Goal: Use online tool/utility: Utilize a website feature to perform a specific function

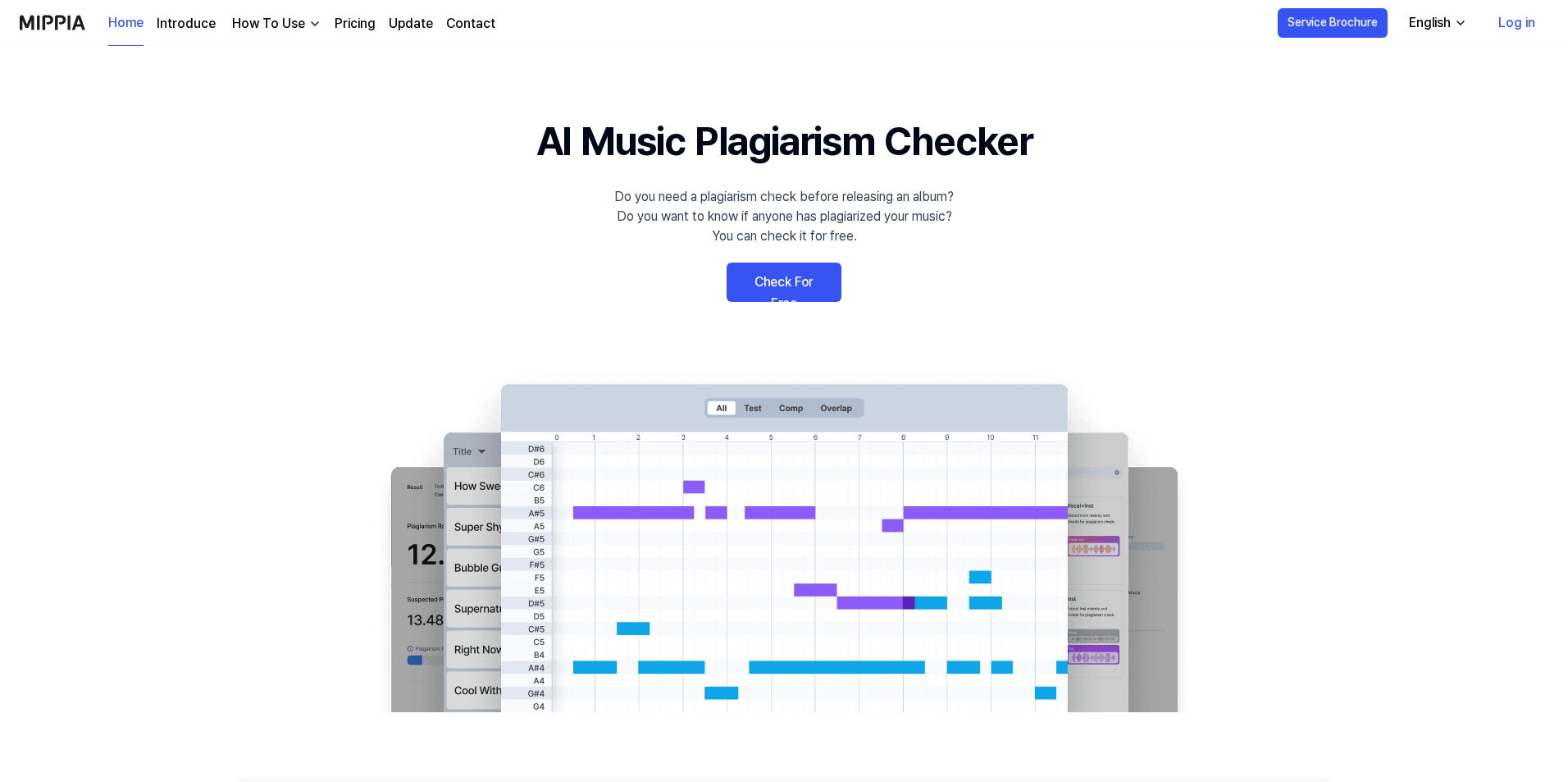
click at [1507, 28] on link "Log in" at bounding box center [1516, 23] width 63 height 46
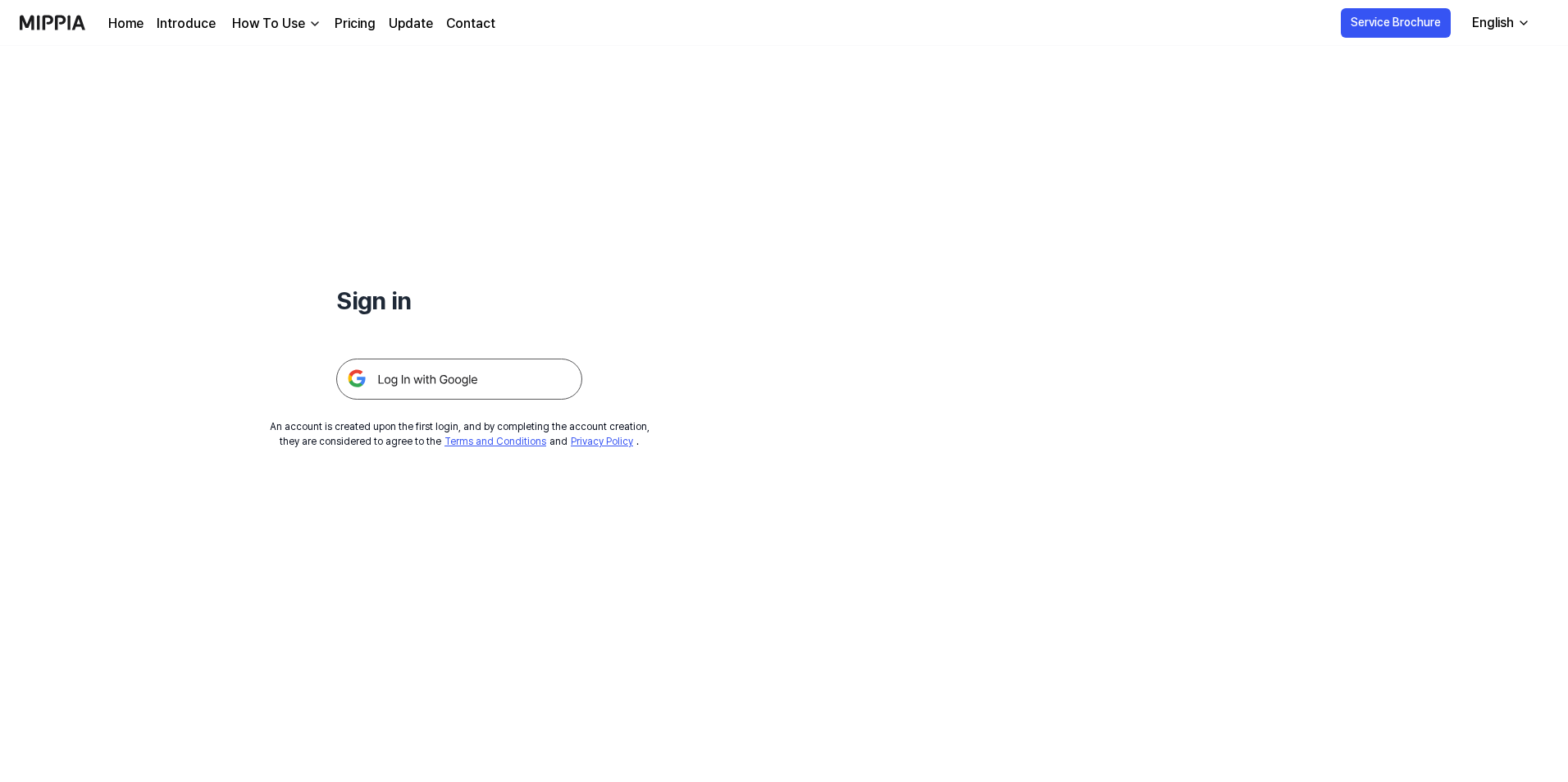
click at [464, 376] on img at bounding box center [459, 379] width 246 height 41
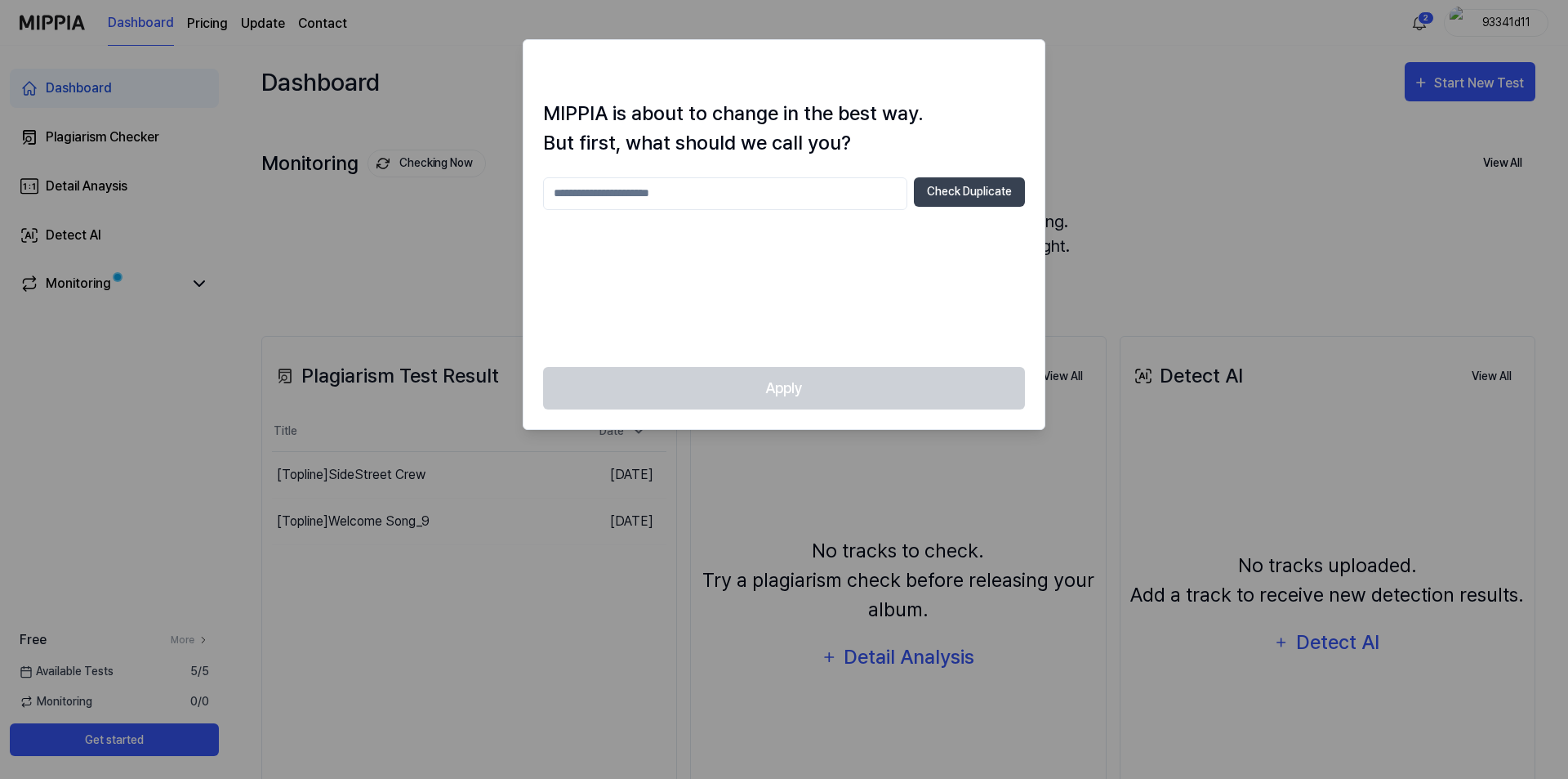
click at [726, 197] on input "text" at bounding box center [726, 194] width 365 height 33
type input "**********"
click at [999, 204] on button "Check Duplicate" at bounding box center [970, 192] width 111 height 29
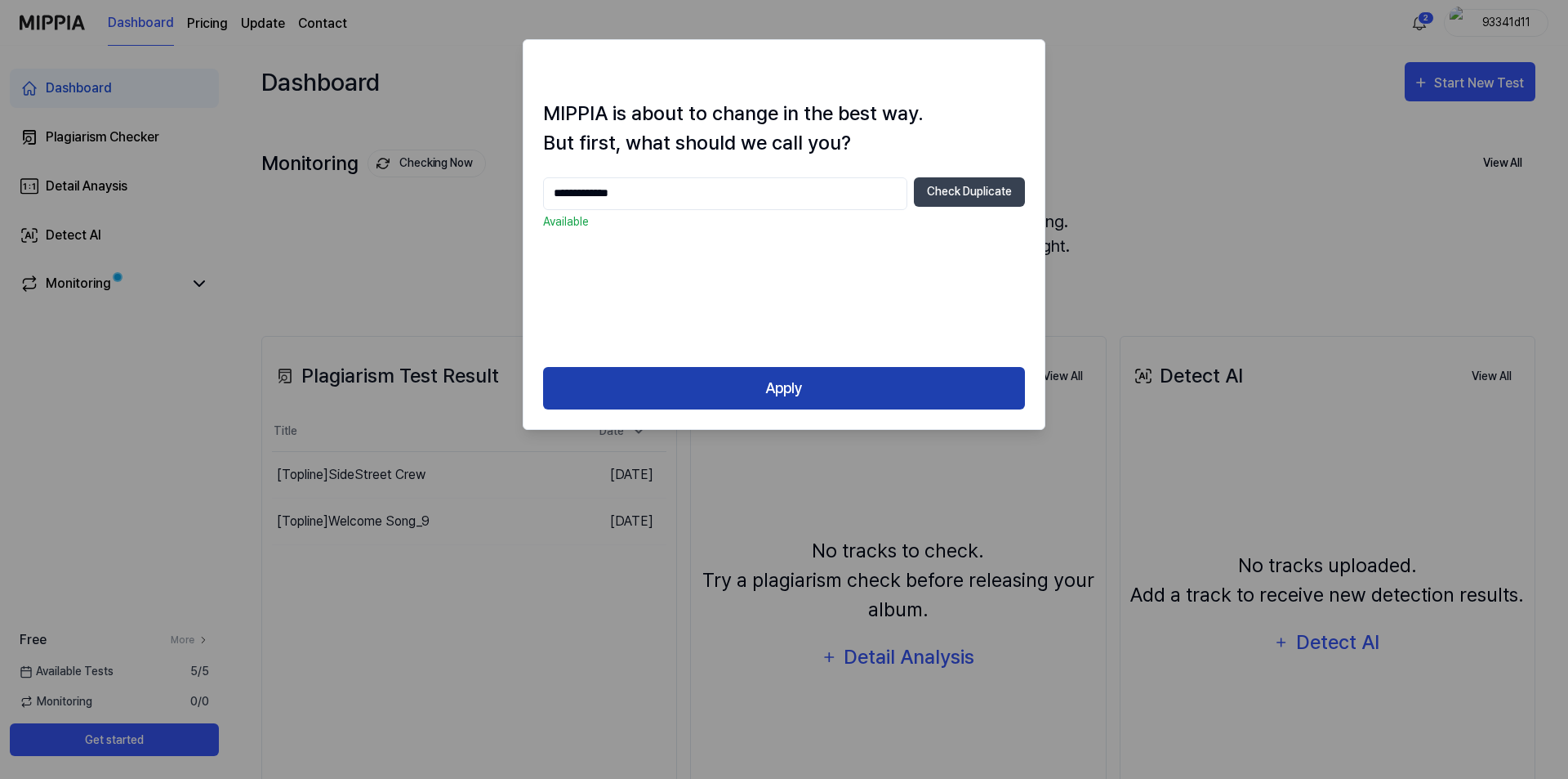
click at [863, 391] on button "Apply" at bounding box center [784, 388] width 482 height 43
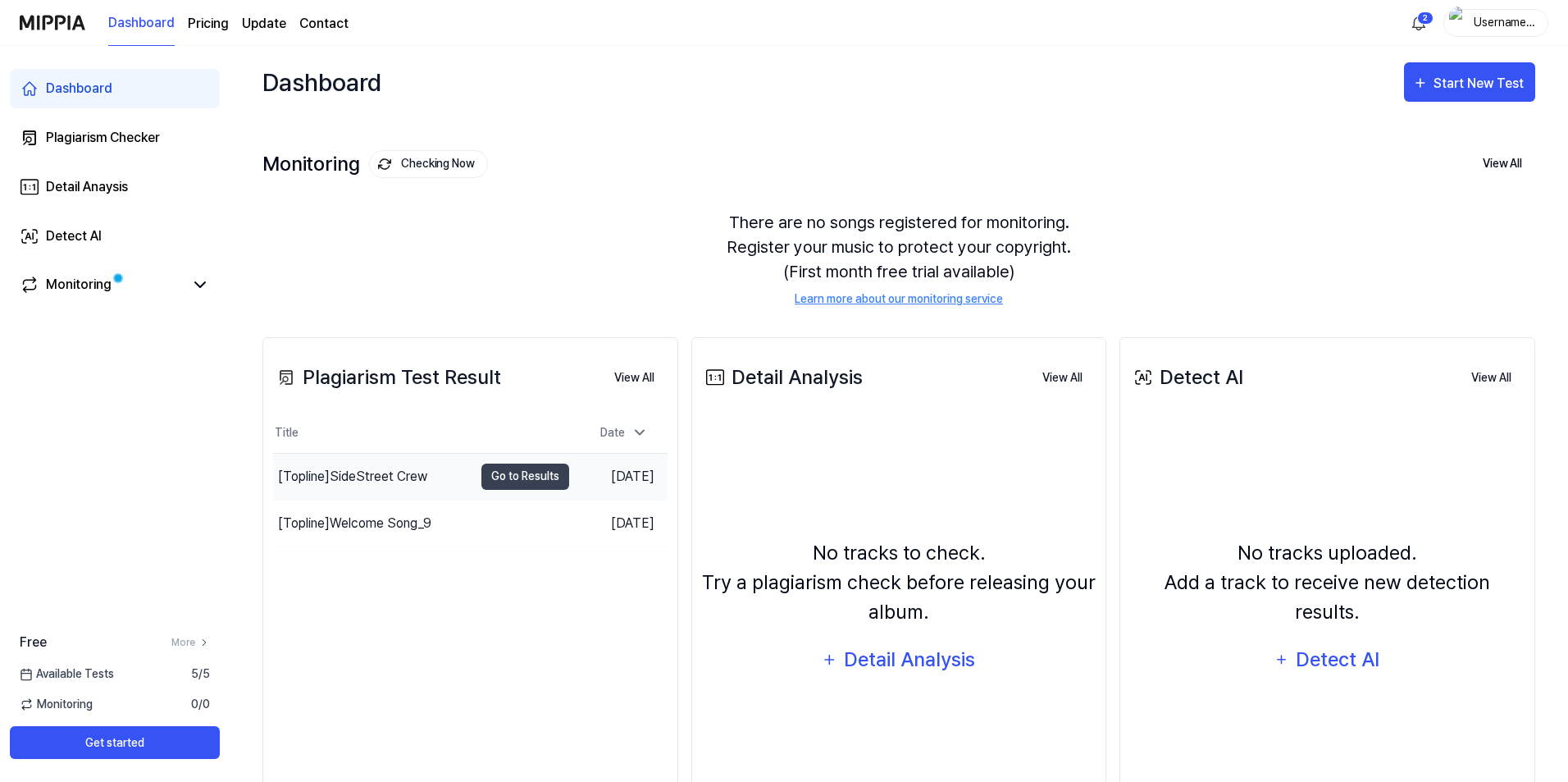
click at [381, 483] on div "[Topline] SideStreet Crew" at bounding box center [352, 476] width 149 height 20
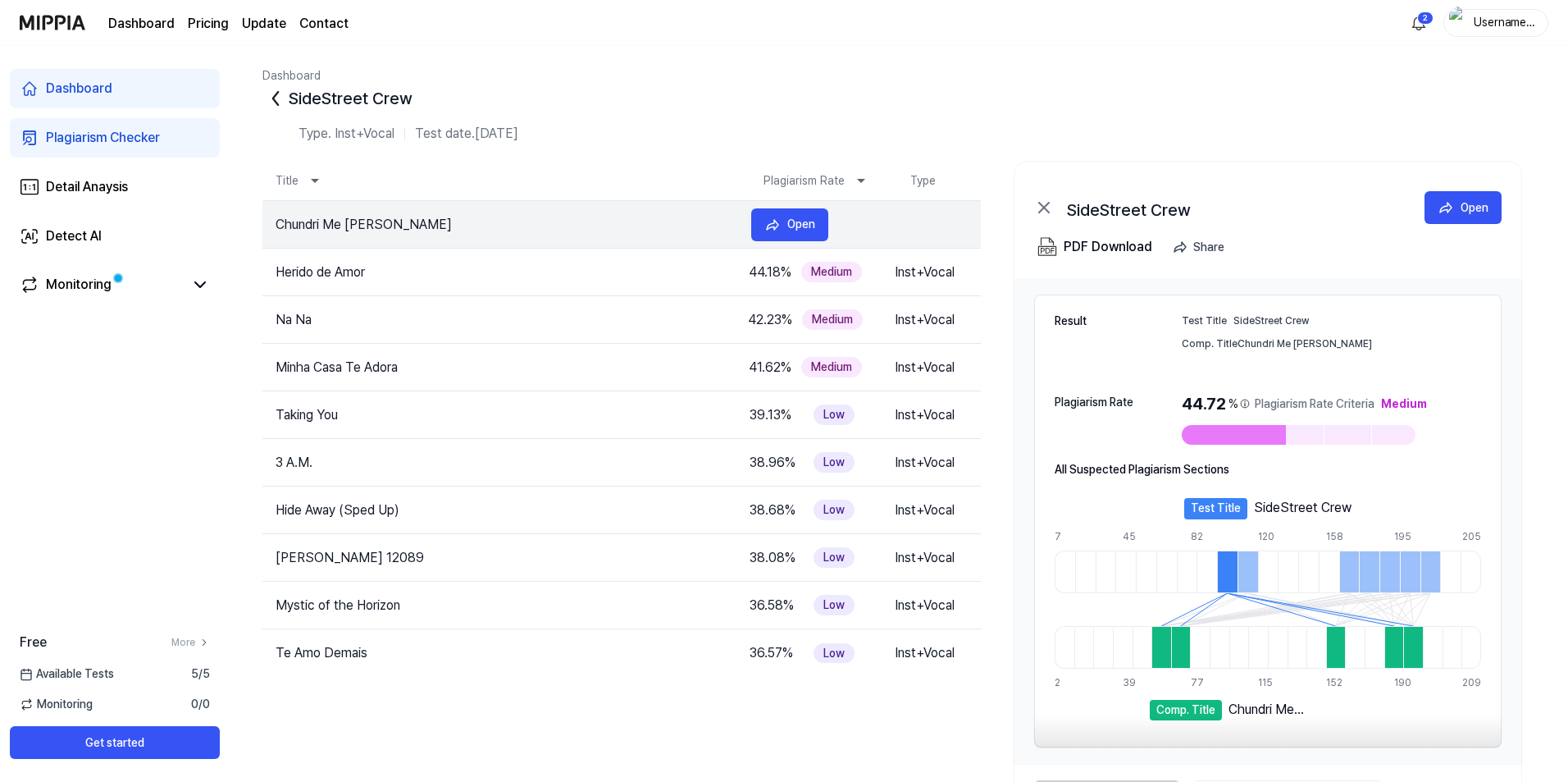
click at [407, 219] on td "Chundri Me Sitaare - Lofi Song" at bounding box center [500, 224] width 476 height 20
click at [1450, 214] on icon at bounding box center [1446, 207] width 16 height 16
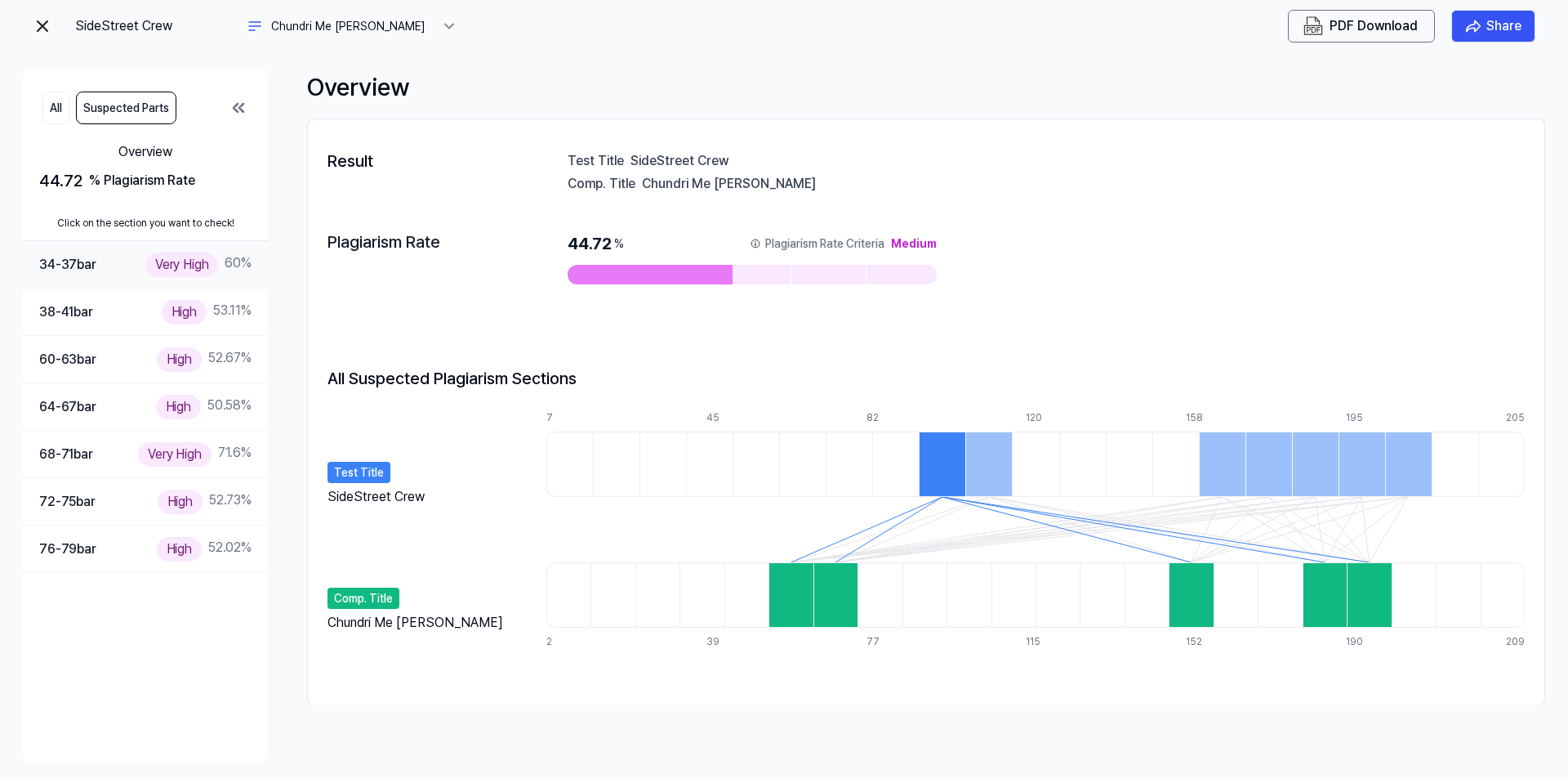
click at [94, 267] on div "34-37 bar" at bounding box center [67, 265] width 57 height 22
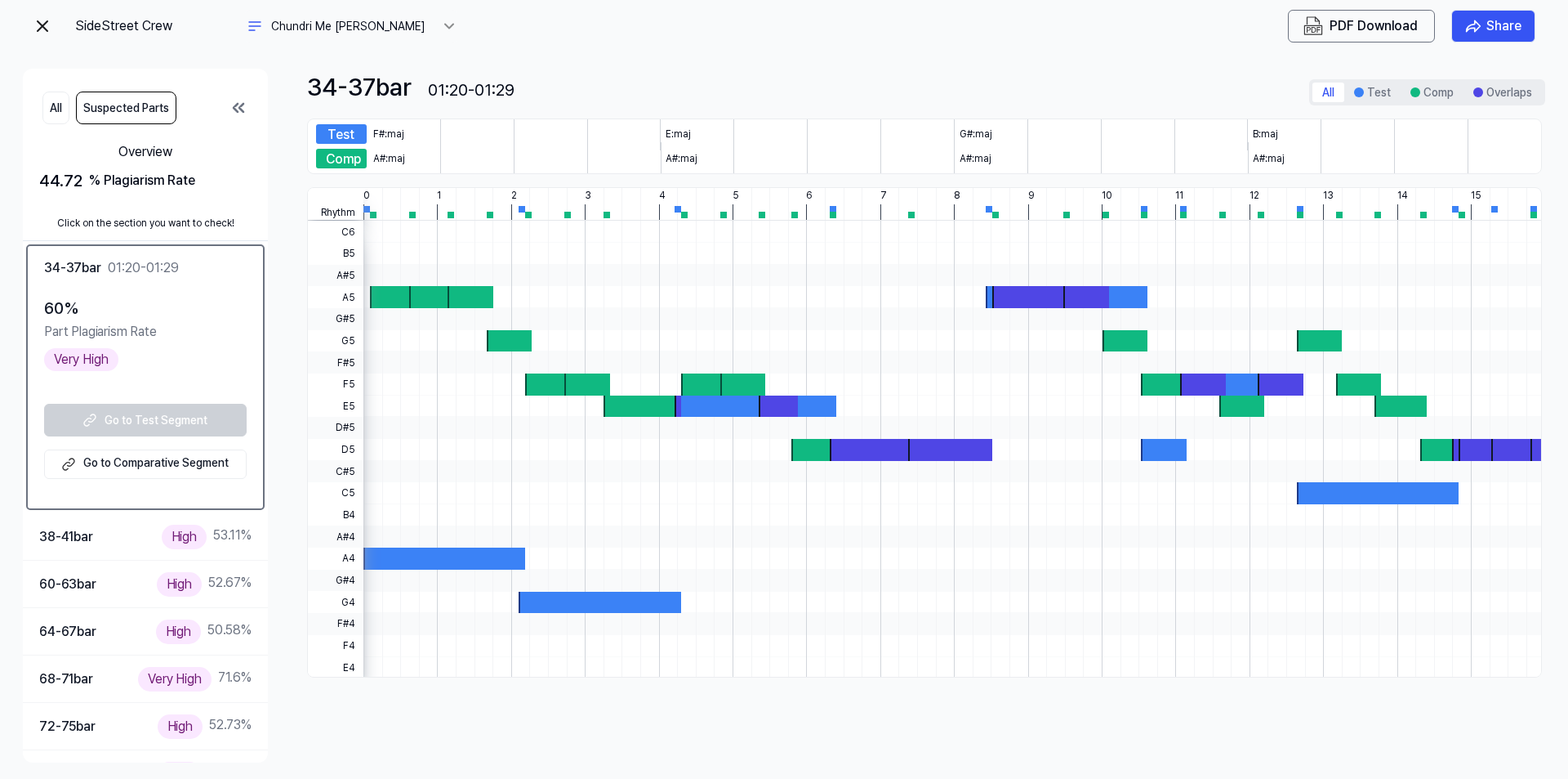
scroll to position [36, 0]
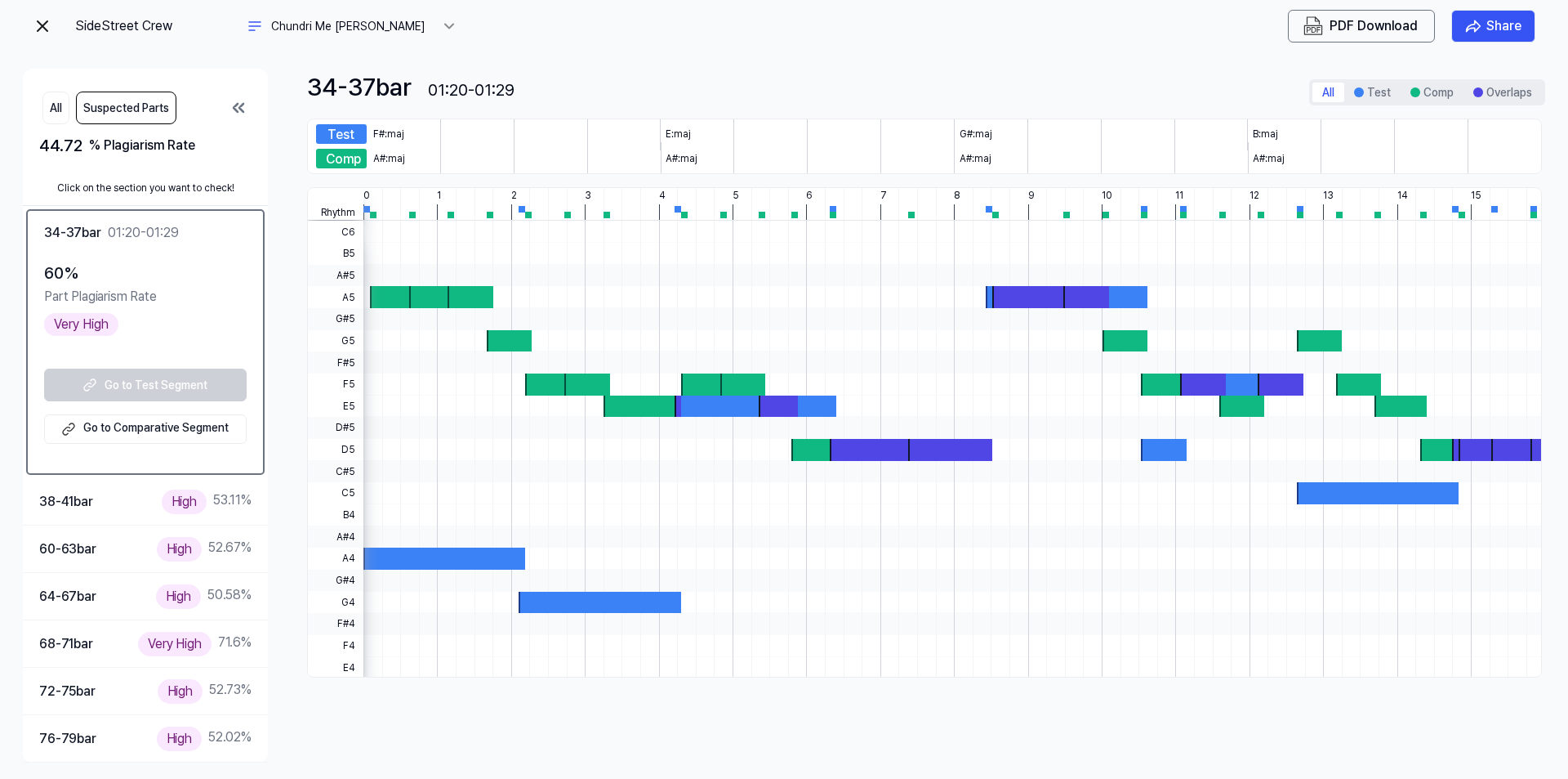
click at [402, 304] on div at bounding box center [393, 297] width 46 height 22
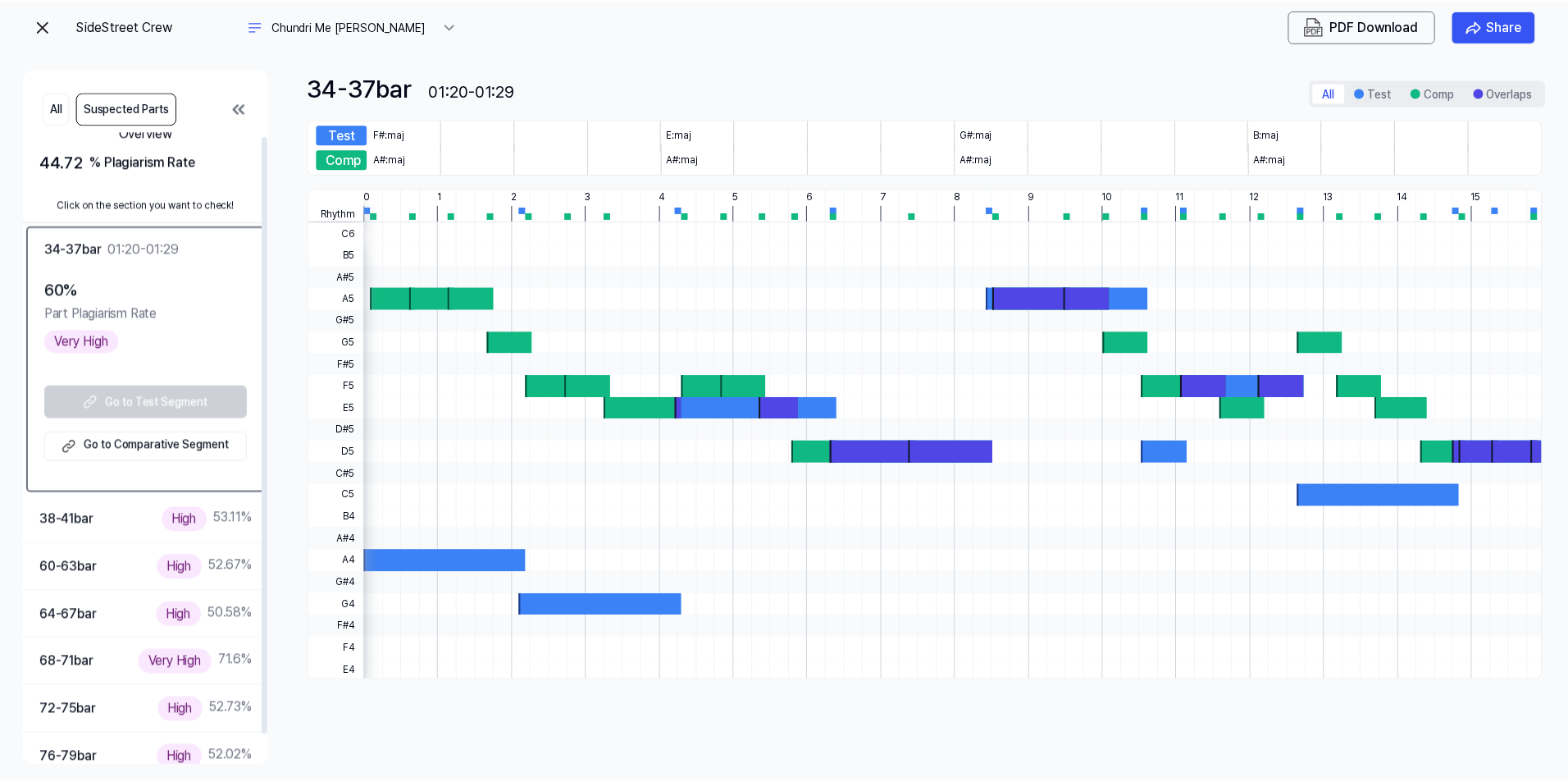
scroll to position [0, 0]
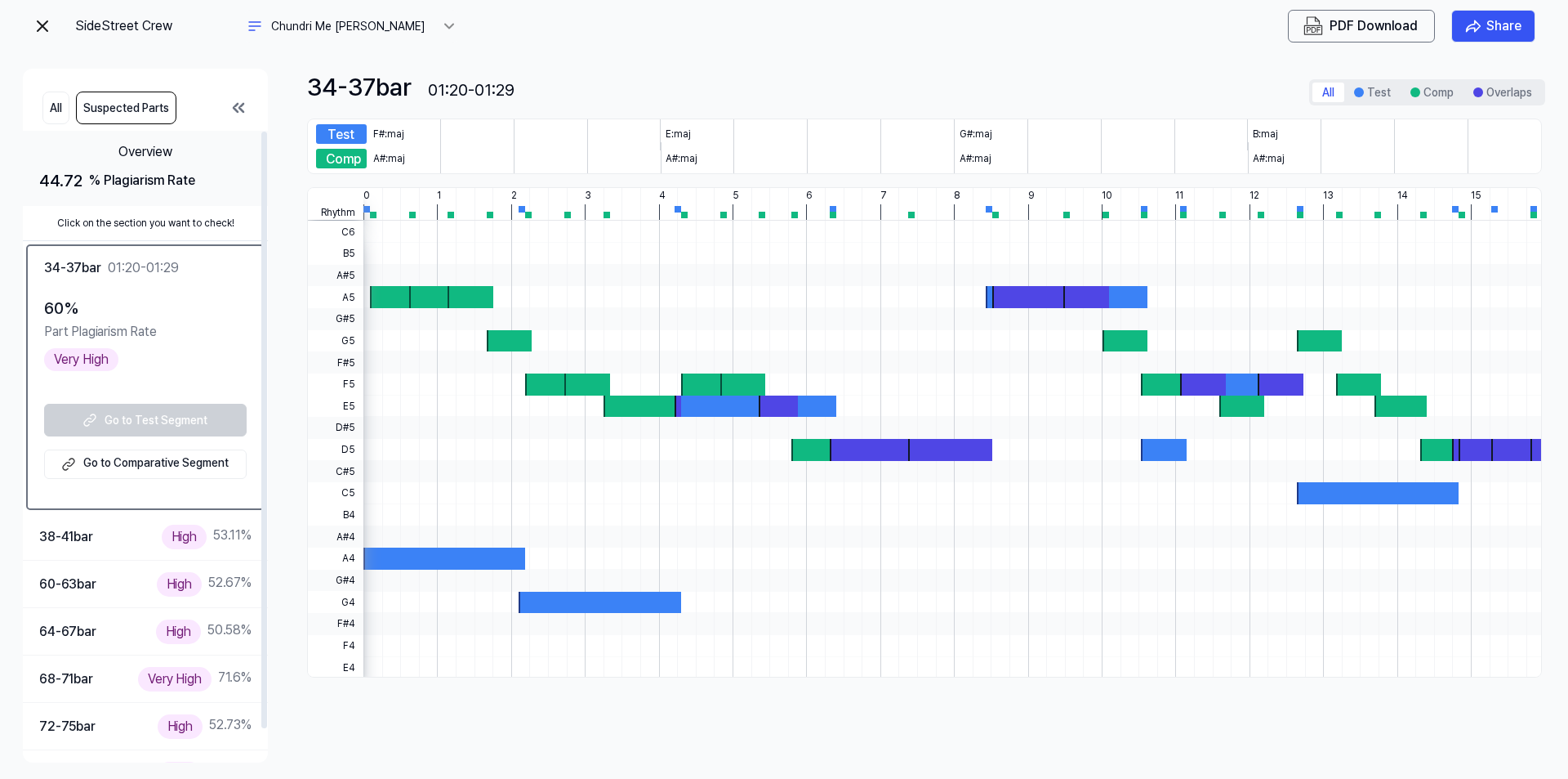
click at [225, 165] on button "Overview 44.72 % Plagiarism Rate" at bounding box center [145, 168] width 245 height 75
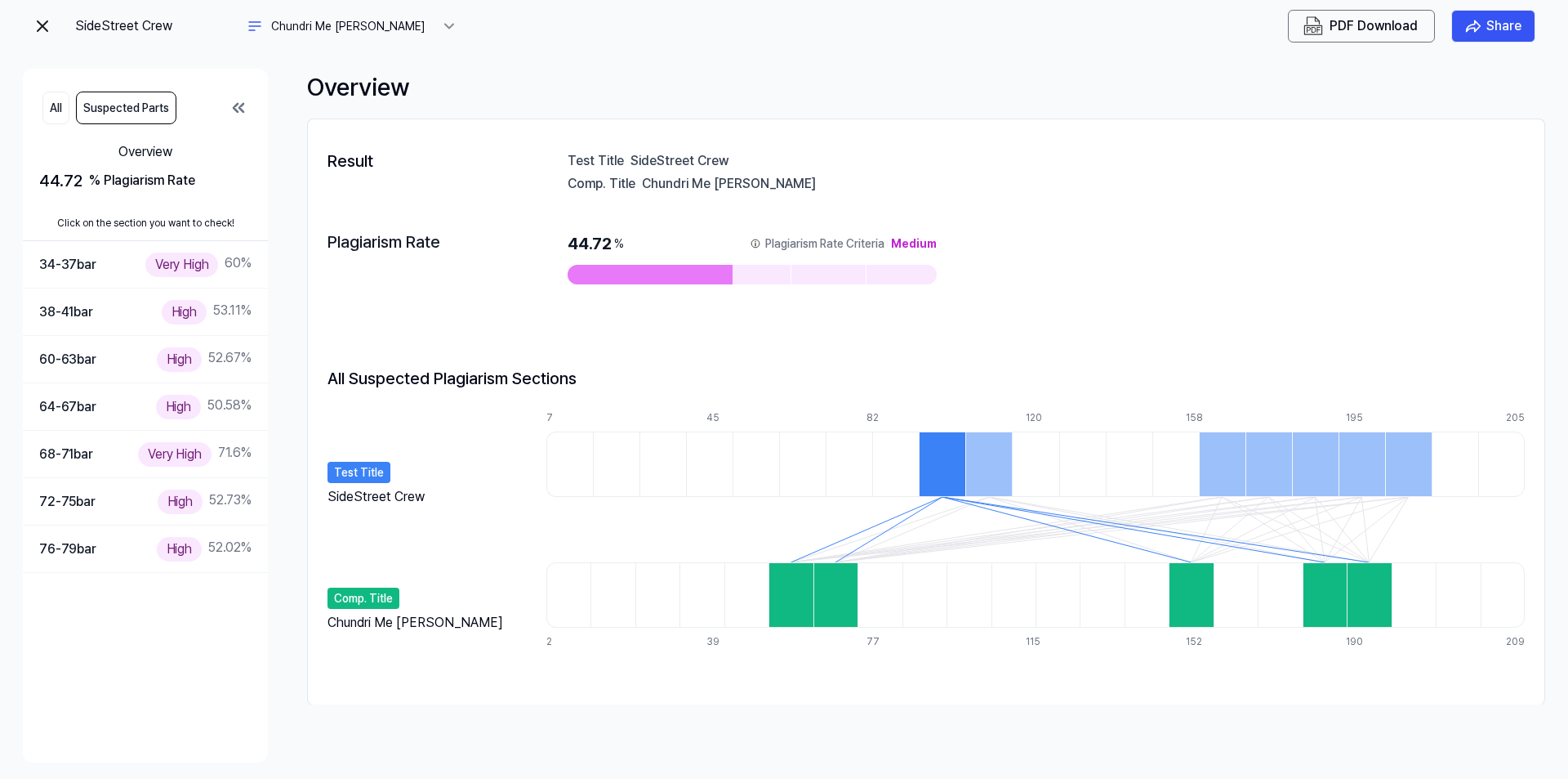
click at [37, 26] on img at bounding box center [42, 25] width 20 height 20
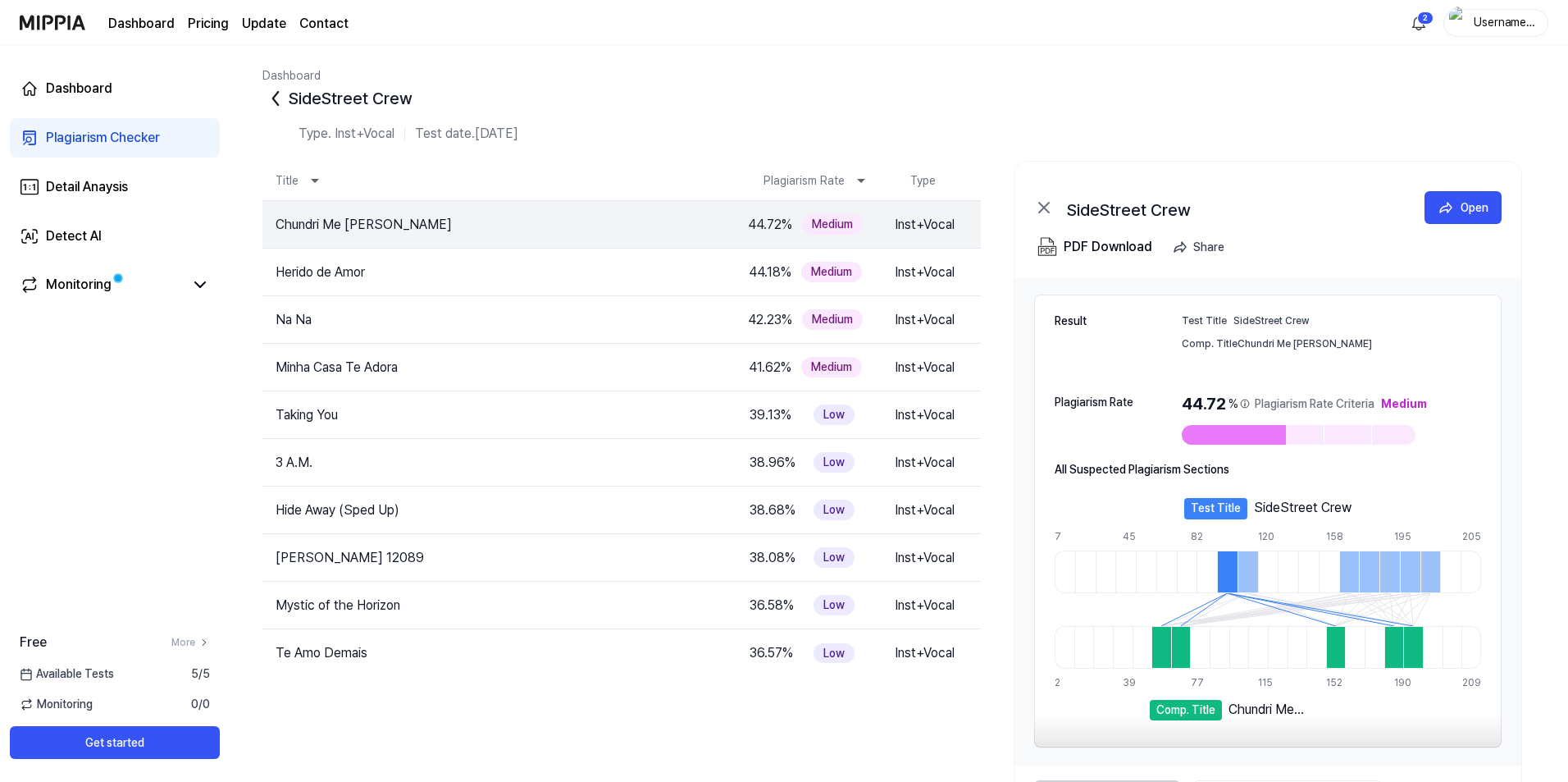
click at [102, 128] on div "Plagiarism Checker" at bounding box center [102, 137] width 114 height 20
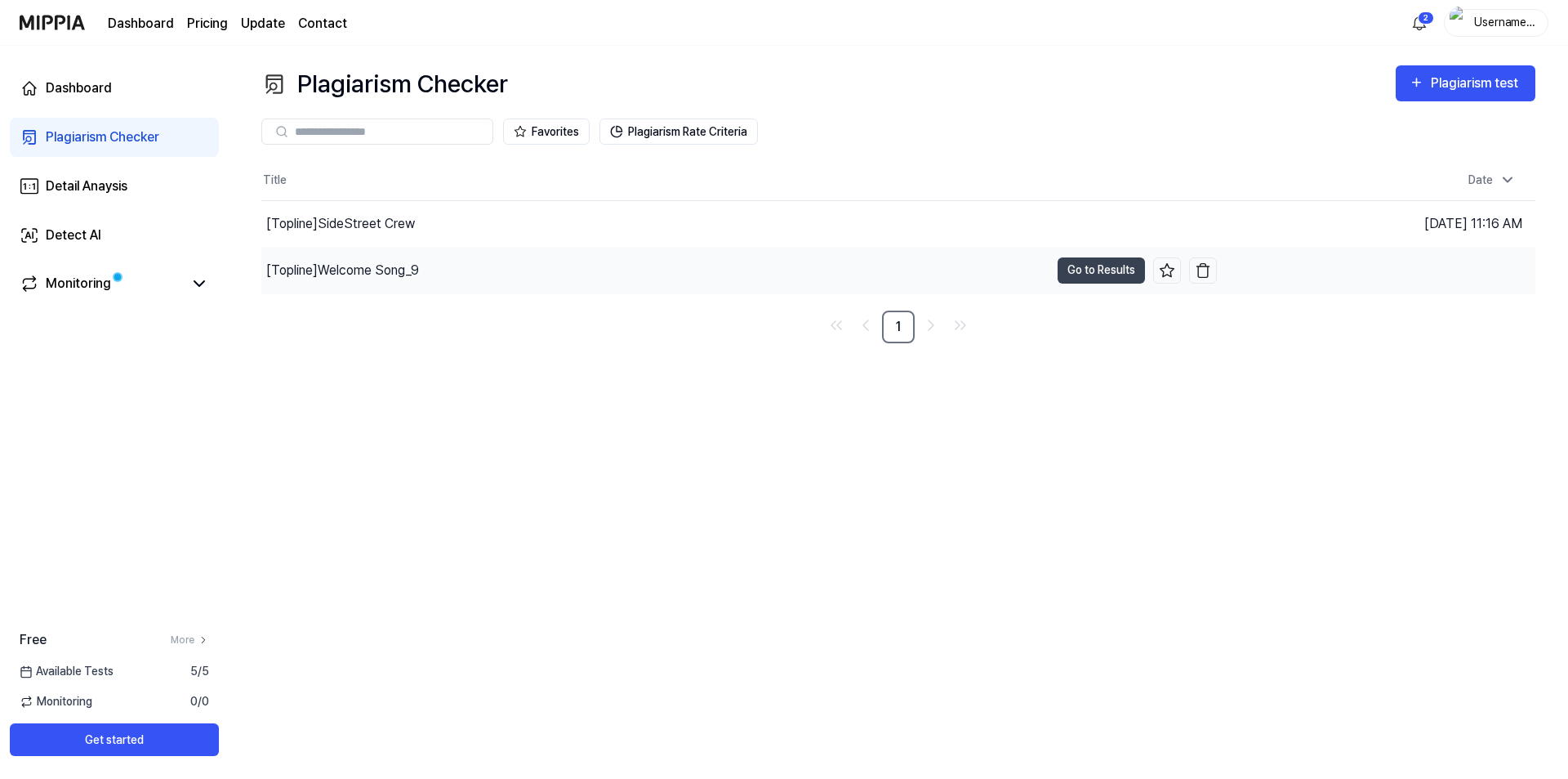
click at [361, 270] on div "[Topline] Welcome Song_9" at bounding box center [342, 270] width 152 height 20
click at [1115, 269] on button "Go to Results" at bounding box center [1100, 270] width 87 height 26
